Goal: Browse casually

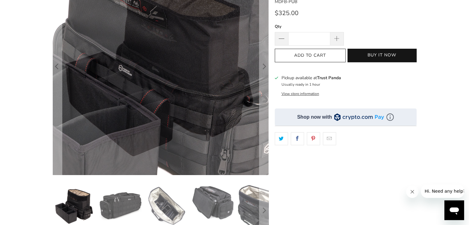
scroll to position [185, 0]
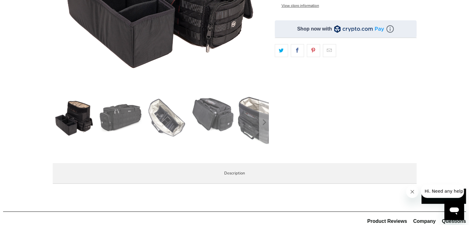
click at [75, 118] on img at bounding box center [74, 117] width 43 height 43
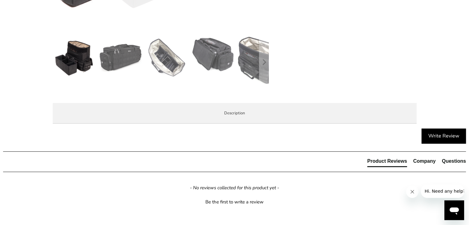
scroll to position [247, 0]
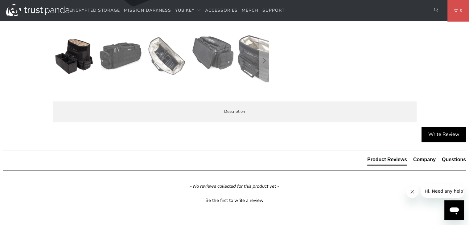
click at [117, 64] on img at bounding box center [120, 56] width 43 height 43
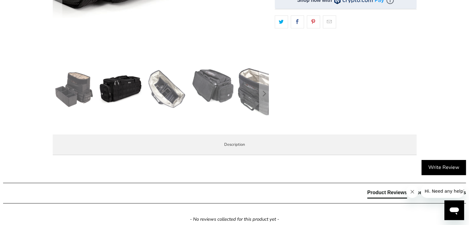
scroll to position [216, 0]
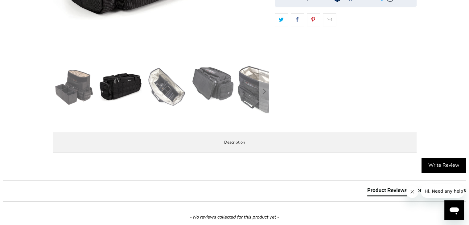
click at [76, 84] on img at bounding box center [74, 86] width 43 height 43
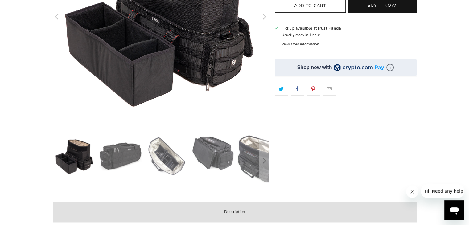
scroll to position [154, 0]
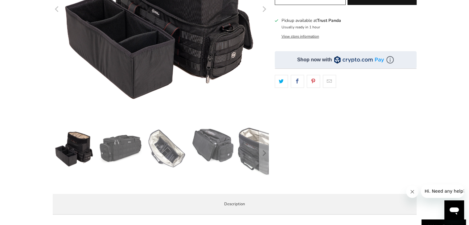
click at [169, 148] on img at bounding box center [166, 148] width 43 height 43
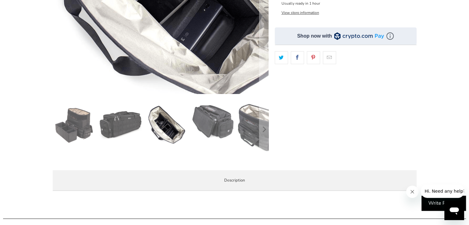
scroll to position [185, 0]
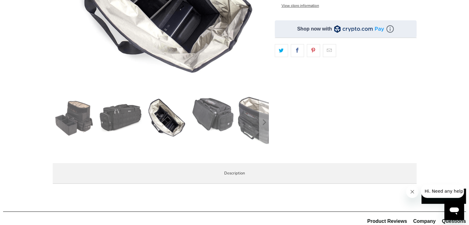
click at [222, 113] on img at bounding box center [213, 114] width 43 height 36
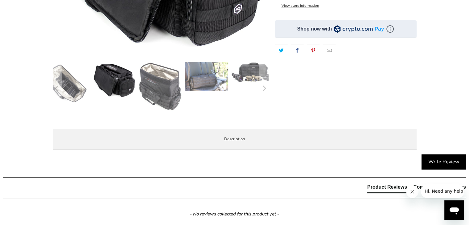
click at [211, 82] on img at bounding box center [206, 76] width 43 height 29
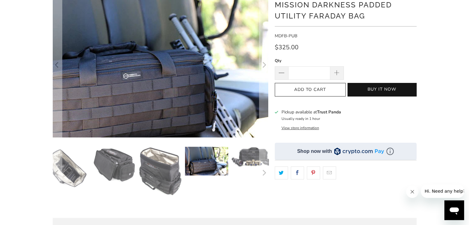
scroll to position [62, 0]
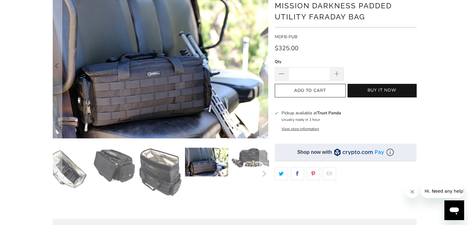
click at [252, 158] on img at bounding box center [253, 158] width 43 height 21
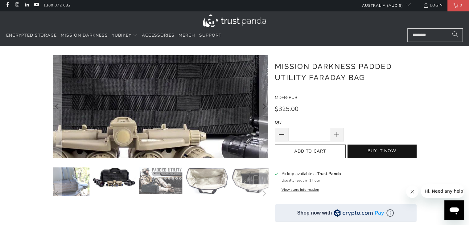
scroll to position [123, 0]
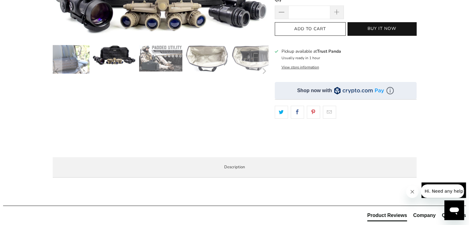
click at [127, 57] on img at bounding box center [114, 55] width 43 height 21
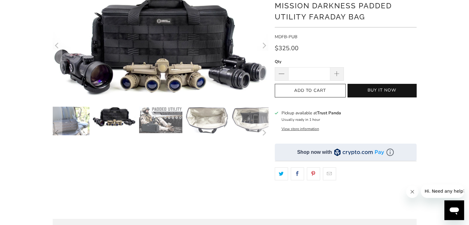
scroll to position [62, 0]
click at [164, 129] on img at bounding box center [160, 120] width 43 height 27
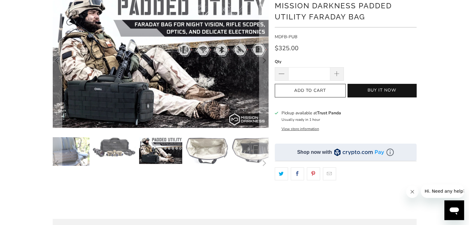
click at [69, 150] on img at bounding box center [67, 151] width 43 height 29
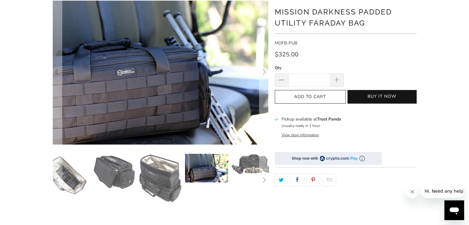
scroll to position [123, 0]
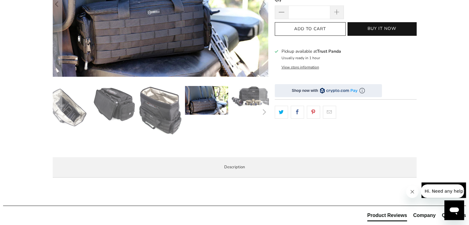
click at [164, 114] on img at bounding box center [160, 111] width 43 height 50
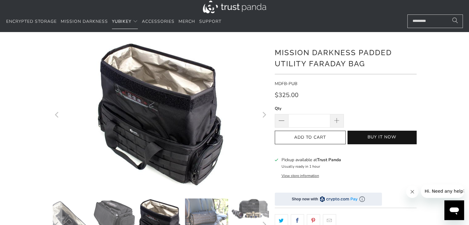
scroll to position [0, 0]
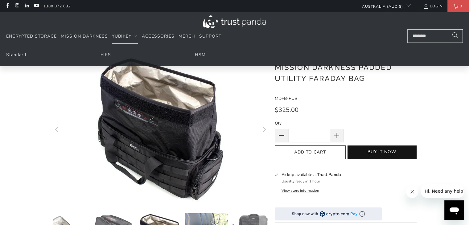
click at [40, 110] on div at bounding box center [234, 181] width 469 height 250
